Goal: Task Accomplishment & Management: Manage account settings

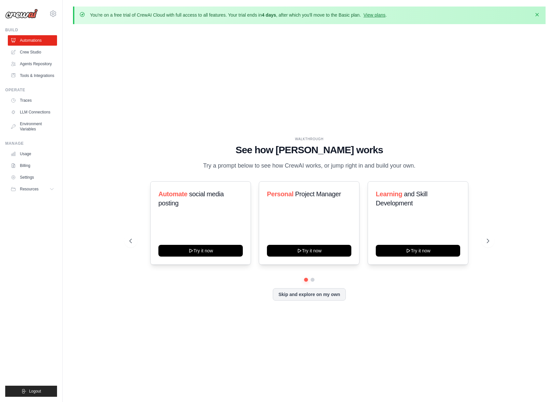
click at [539, 15] on icon "button" at bounding box center [537, 14] width 7 height 7
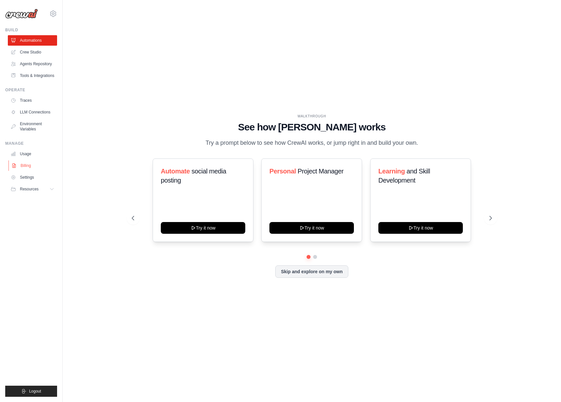
click at [37, 167] on link "Billing" at bounding box center [32, 165] width 49 height 10
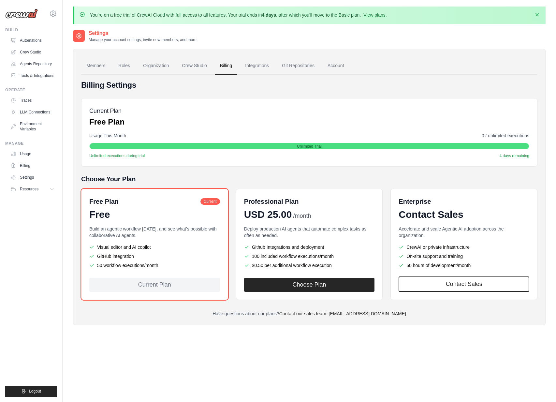
click at [540, 17] on icon "button" at bounding box center [537, 14] width 7 height 7
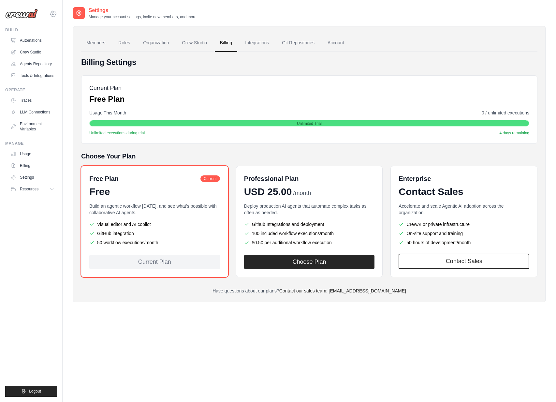
click at [53, 16] on icon at bounding box center [53, 14] width 8 height 8
click at [62, 42] on span "Settings" at bounding box center [81, 40] width 52 height 7
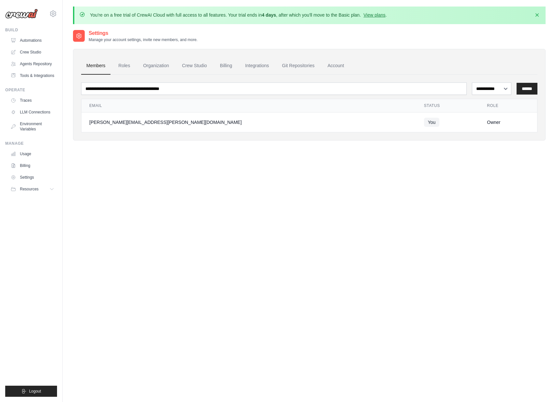
click at [419, 47] on div "**********" at bounding box center [309, 91] width 473 height 98
click at [37, 15] on img at bounding box center [21, 14] width 33 height 10
click at [51, 15] on icon at bounding box center [53, 14] width 6 height 6
click at [68, 25] on div "[PERSON_NAME][EMAIL_ADDRESS][PERSON_NAME][DOMAIN_NAME]" at bounding box center [80, 25] width 52 height 7
click at [29, 391] on span "Logout" at bounding box center [35, 391] width 12 height 5
